Goal: Navigation & Orientation: Find specific page/section

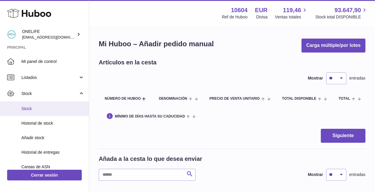
click at [36, 105] on link "Stock" at bounding box center [44, 109] width 89 height 15
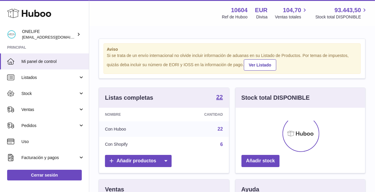
scroll to position [92, 130]
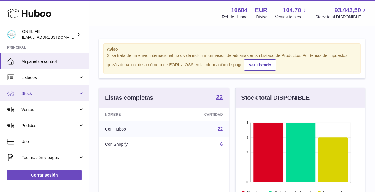
click at [39, 91] on span "Stock" at bounding box center [49, 94] width 57 height 6
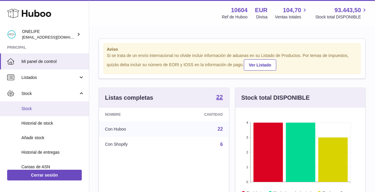
click at [32, 108] on span "Stock" at bounding box center [52, 109] width 63 height 6
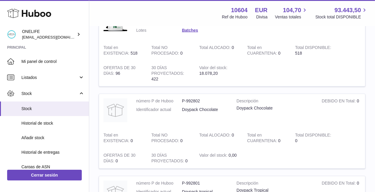
scroll to position [837, 0]
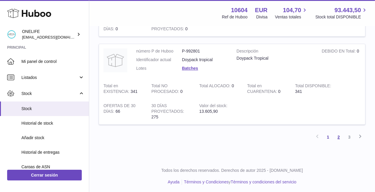
click at [340, 136] on link "2" at bounding box center [338, 137] width 11 height 11
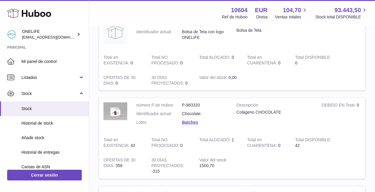
scroll to position [109, 0]
